Goal: Use online tool/utility: Utilize a website feature to perform a specific function

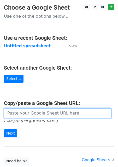
click at [33, 113] on input "url" at bounding box center [57, 113] width 107 height 10
paste input "https://docs.google.com/spreadsheets/d/1aNTiFcBmV5jIxNi0h393BLTNUqVolpFxVj0PPHI…"
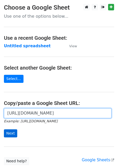
type input "https://docs.google.com/spreadsheets/d/1aNTiFcBmV5jIxNi0h393BLTNUqVolpFxVj0PPHI…"
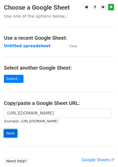
click at [8, 132] on input "Next" at bounding box center [10, 133] width 13 height 8
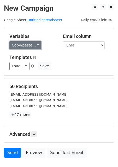
click at [21, 46] on link "Copy/paste..." at bounding box center [25, 45] width 32 height 8
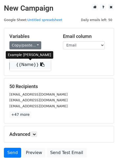
click at [26, 65] on link "{{Name}}" at bounding box center [30, 65] width 41 height 8
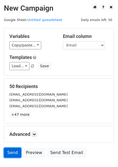
click at [10, 153] on link "Send" at bounding box center [12, 153] width 17 height 10
